Goal: Information Seeking & Learning: Learn about a topic

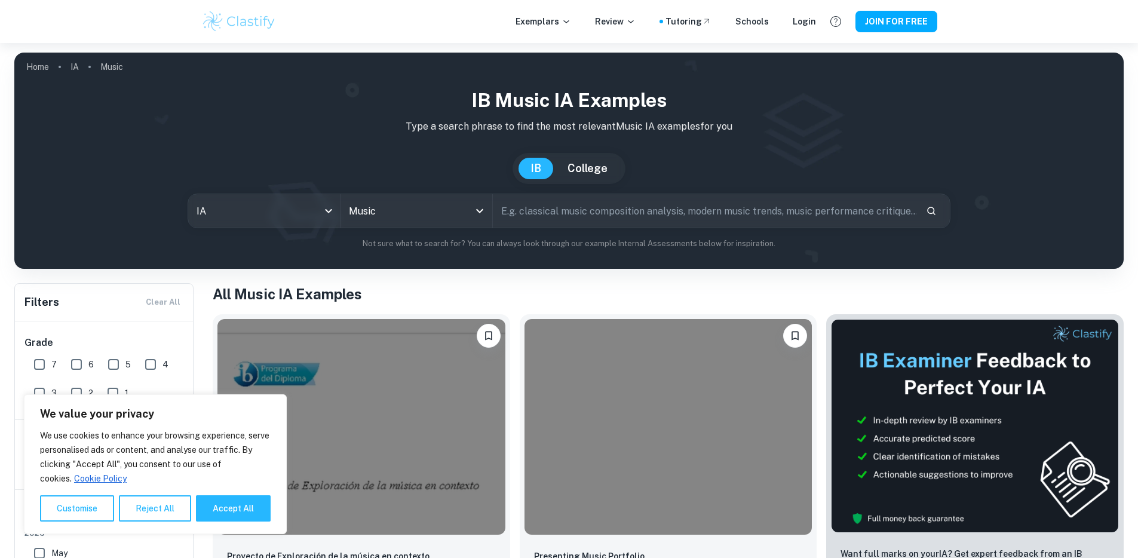
scroll to position [198, 0]
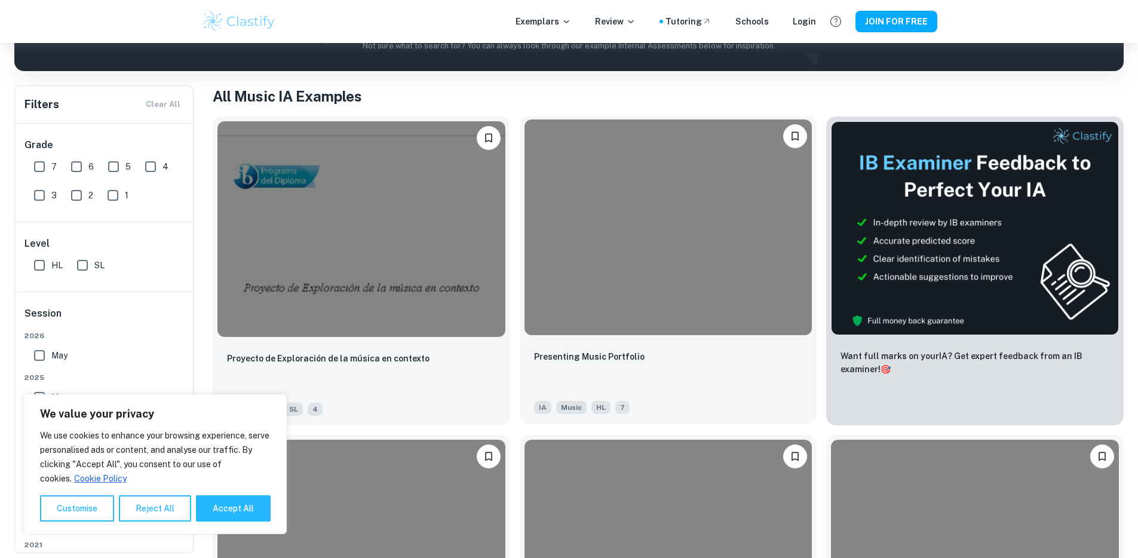
click at [556, 252] on img at bounding box center [669, 228] width 288 height 216
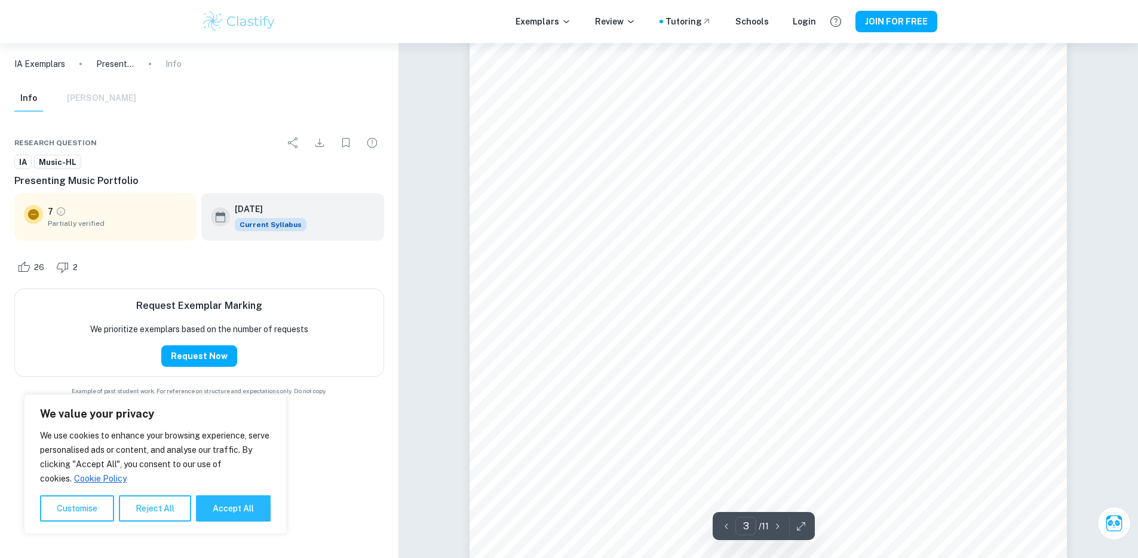
scroll to position [2005, 0]
type input "10"
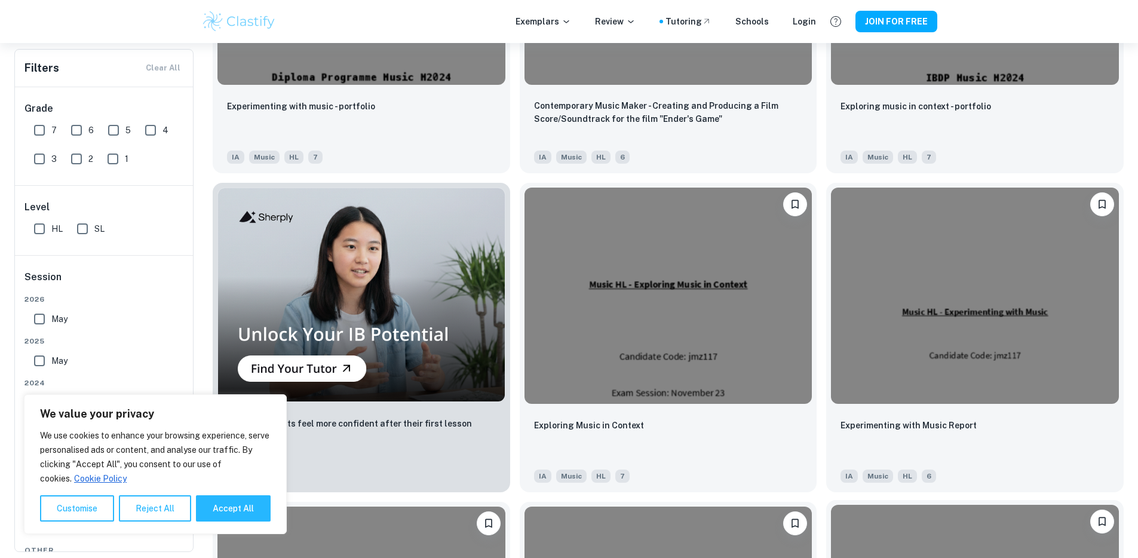
scroll to position [771, 0]
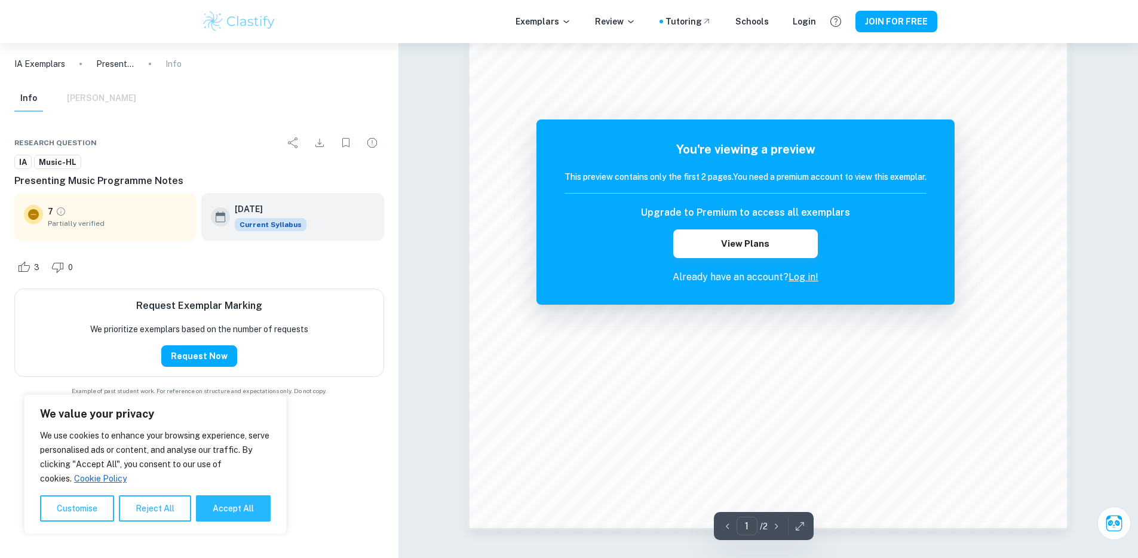
scroll to position [1275, 0]
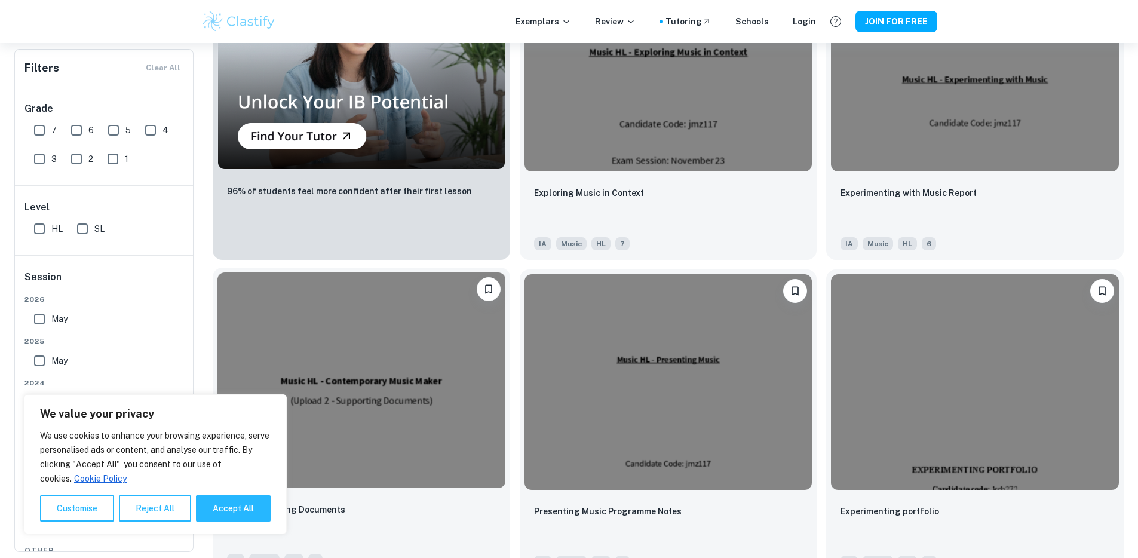
scroll to position [1003, 0]
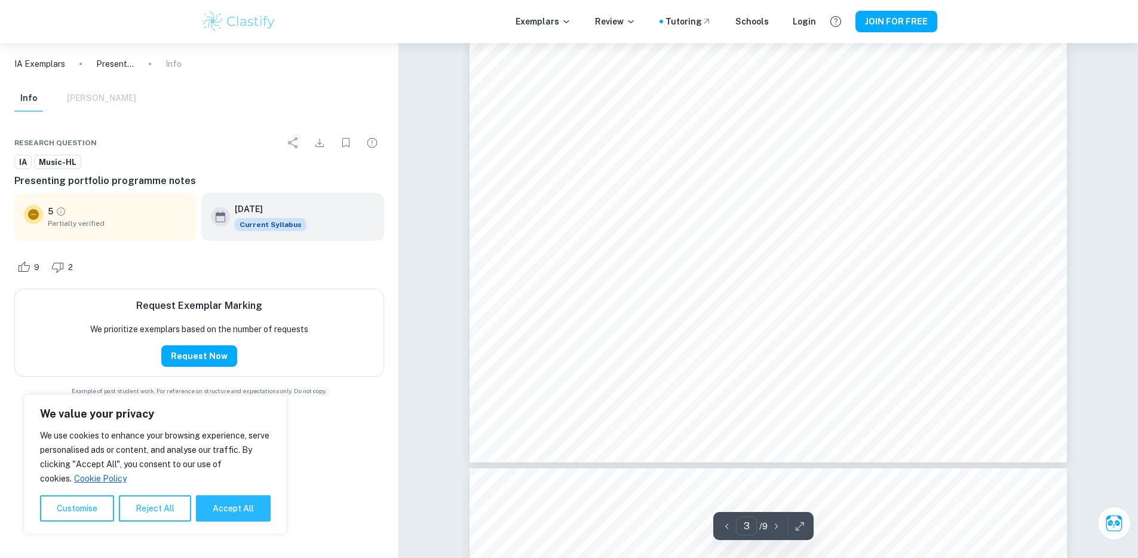
scroll to position [2328, 0]
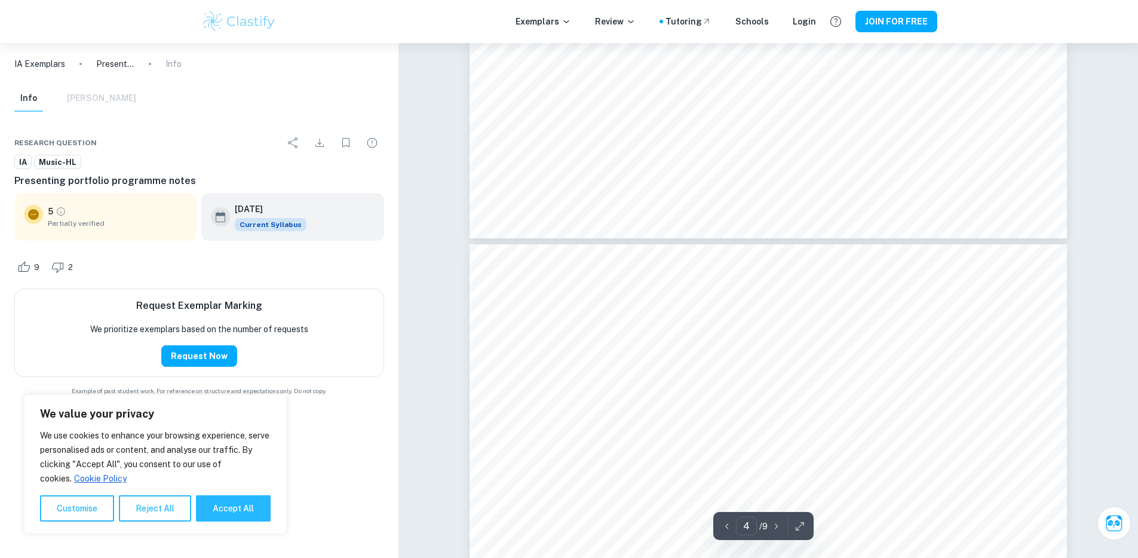
type input "5"
